Goal: Navigation & Orientation: Find specific page/section

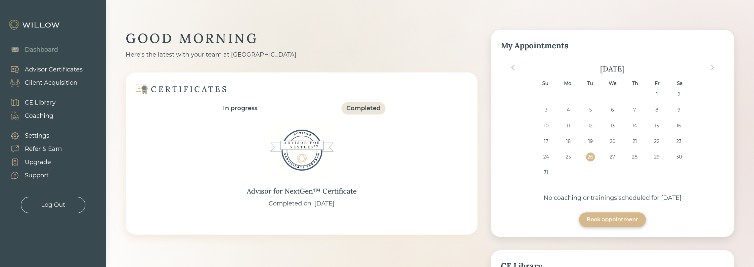
click at [487, 175] on div "GOOD MORNING Here’s the latest with your team at Willow CERTIFICATES In progres…" at bounding box center [430, 255] width 608 height 450
click at [538, 16] on div "GOOD MORNING Here’s the latest with your team at Willow CERTIFICATES In progres…" at bounding box center [430, 259] width 648 height 519
